Goal: Task Accomplishment & Management: Manage account settings

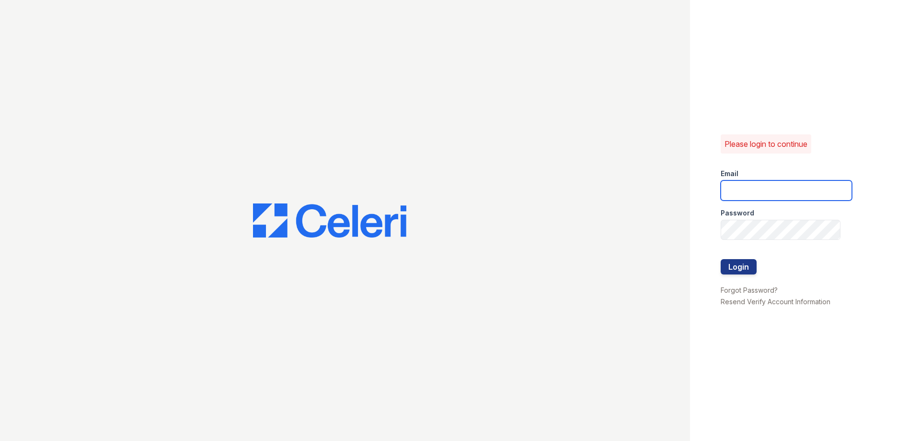
click at [764, 190] on input "email" at bounding box center [786, 190] width 131 height 20
click at [708, 147] on div "Please login to continue Email Password Login Forgot Password? Resend Verify Ac…" at bounding box center [805, 220] width 230 height 441
click at [739, 181] on input "email" at bounding box center [786, 190] width 131 height 20
type input "[EMAIL_ADDRESS][DOMAIN_NAME]"
click at [738, 263] on button "Login" at bounding box center [739, 266] width 36 height 15
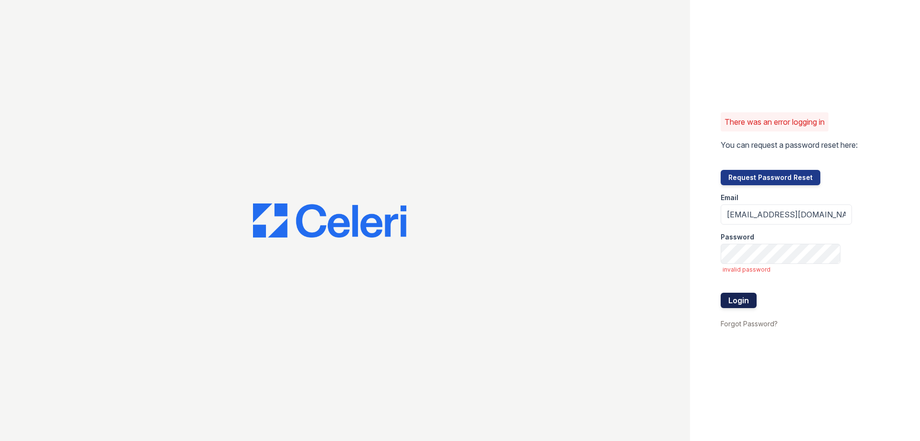
click at [741, 297] on button "Login" at bounding box center [739, 299] width 36 height 15
